Goal: Find specific page/section: Find specific page/section

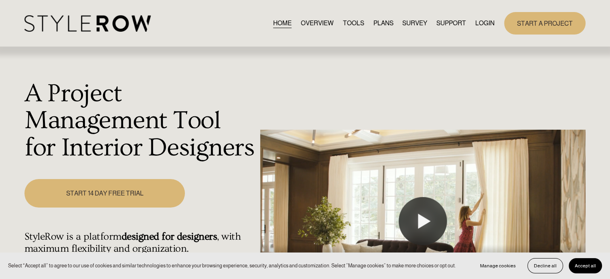
click at [485, 18] on link "LOGIN" at bounding box center [484, 23] width 19 height 11
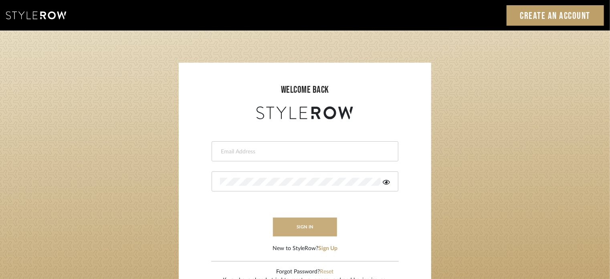
type input "[PERSON_NAME][EMAIL_ADDRESS][DOMAIN_NAME]"
click at [308, 227] on button "sign in" at bounding box center [305, 226] width 64 height 19
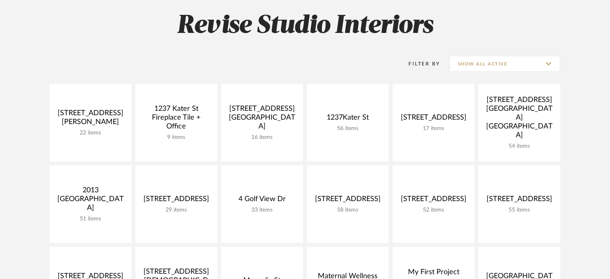
scroll to position [80, 0]
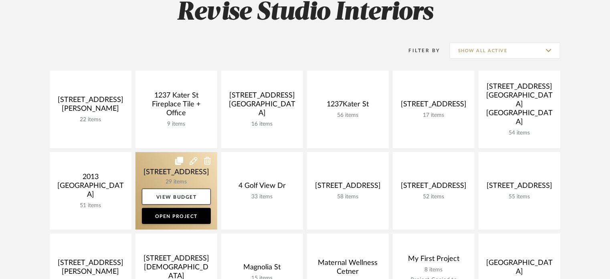
click at [171, 178] on link at bounding box center [177, 190] width 82 height 77
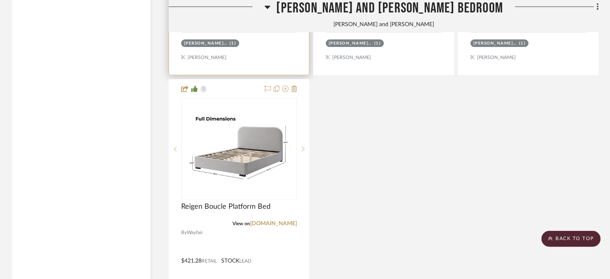
scroll to position [5695, 0]
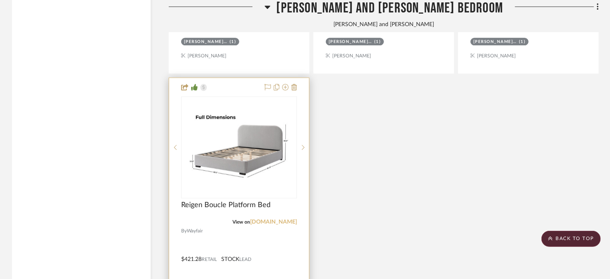
click at [276, 224] on link "wayfair.com" at bounding box center [273, 222] width 47 height 6
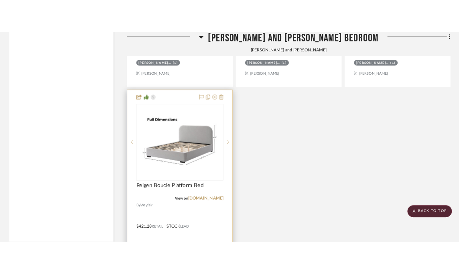
scroll to position [5715, 0]
